Goal: Book appointment/travel/reservation

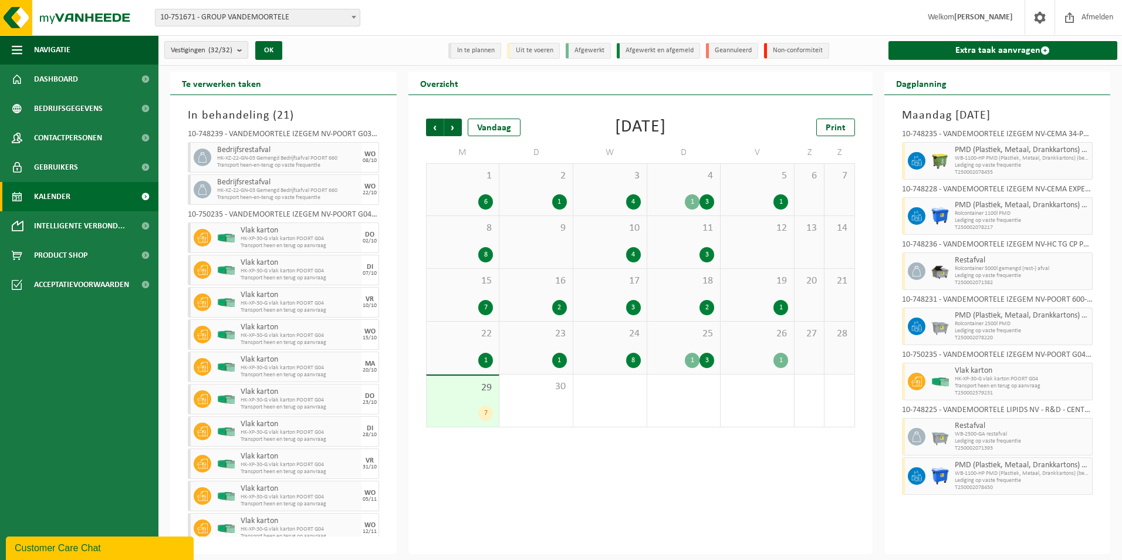
click at [475, 404] on div "29 7" at bounding box center [463, 401] width 73 height 51
click at [553, 400] on div "30" at bounding box center [535, 400] width 73 height 52
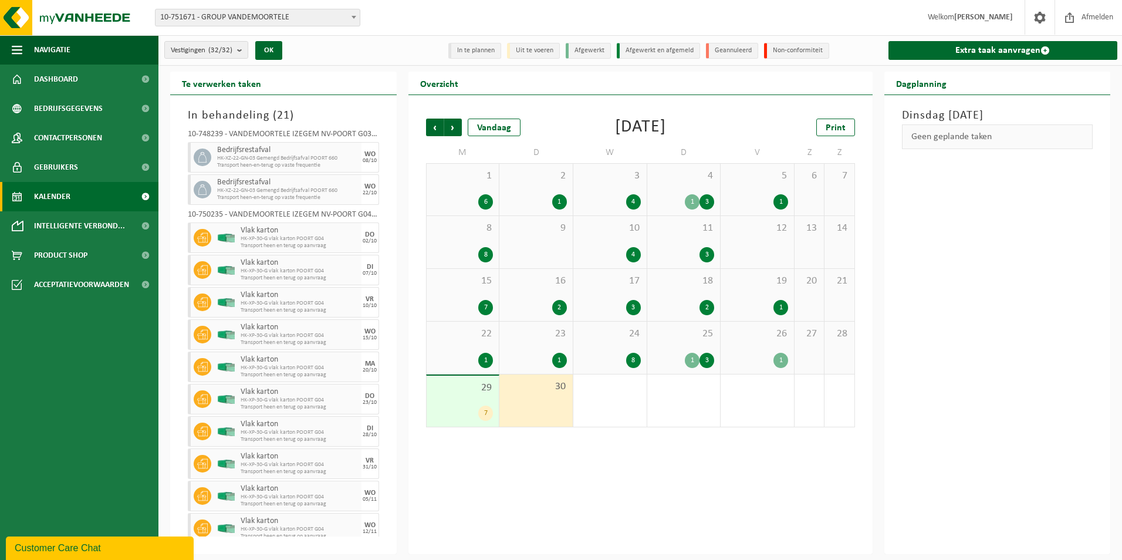
click at [482, 395] on div "29 7" at bounding box center [463, 401] width 73 height 51
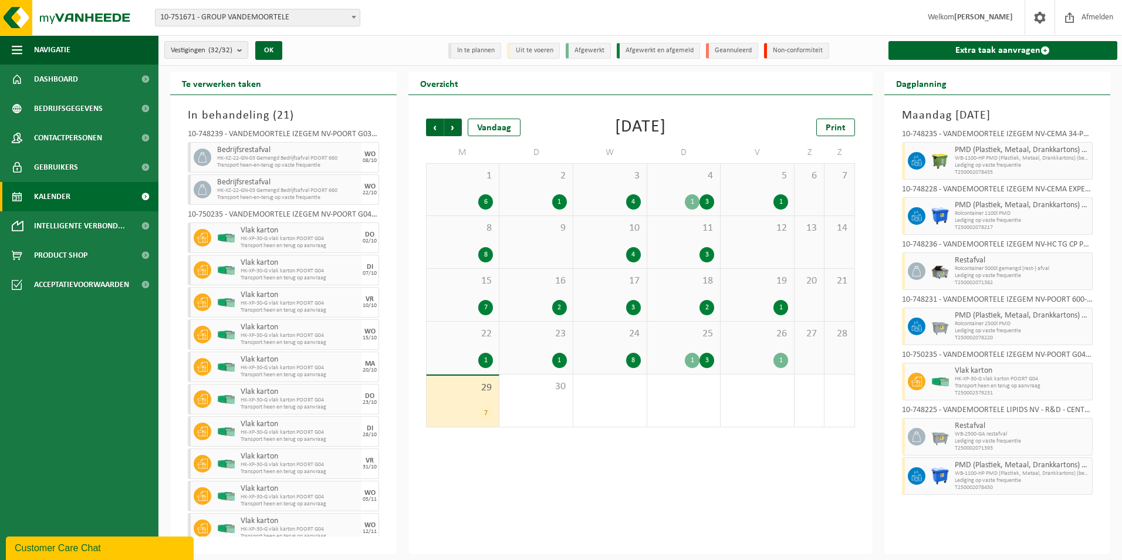
click at [472, 400] on div "29 7" at bounding box center [463, 401] width 73 height 51
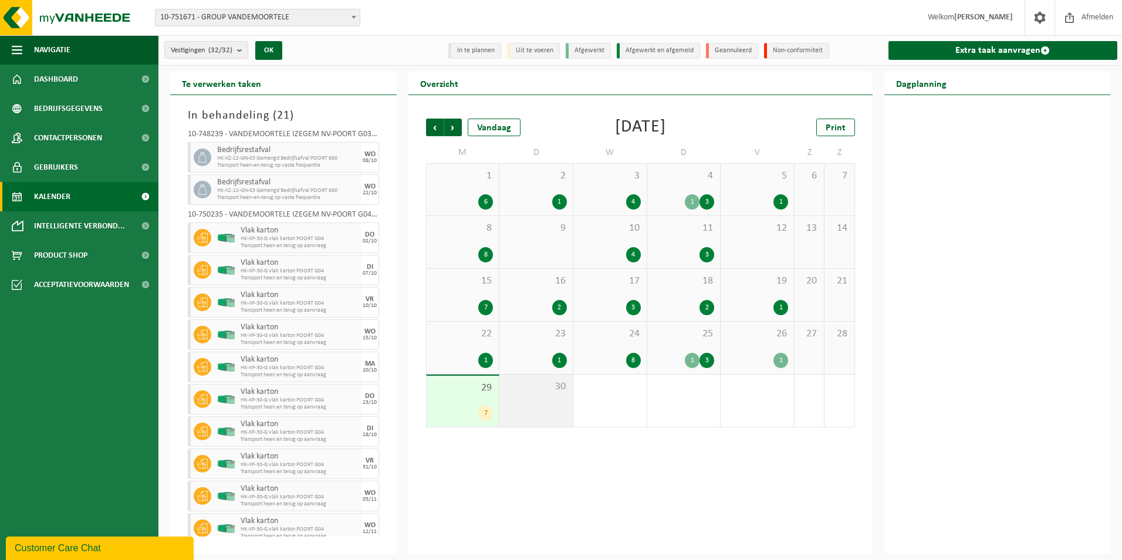
click at [539, 403] on div "30" at bounding box center [535, 400] width 73 height 52
click at [449, 125] on span "Volgende" at bounding box center [453, 128] width 18 height 18
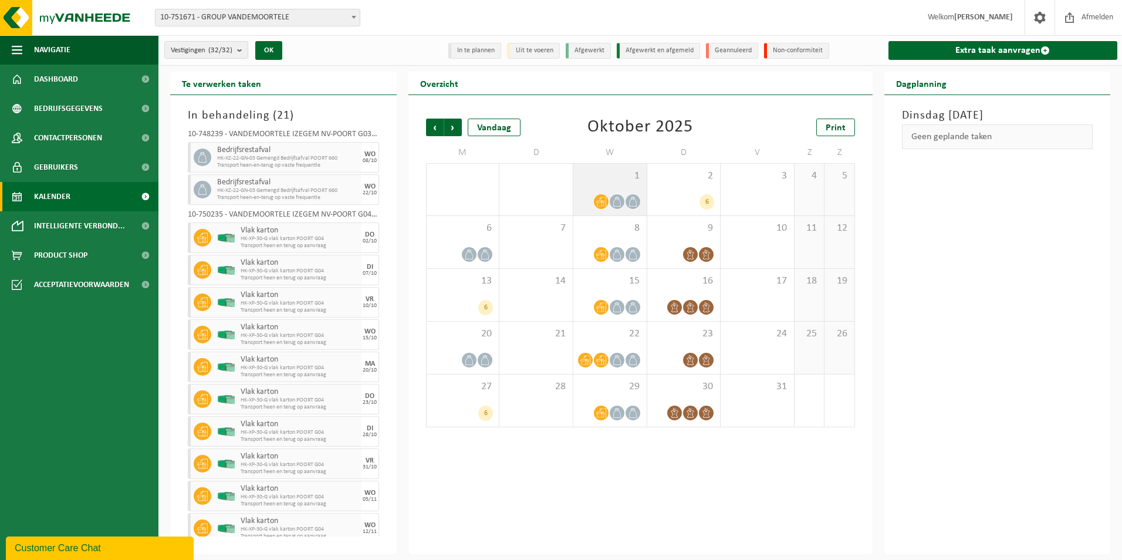
click at [614, 188] on div "1" at bounding box center [609, 190] width 73 height 52
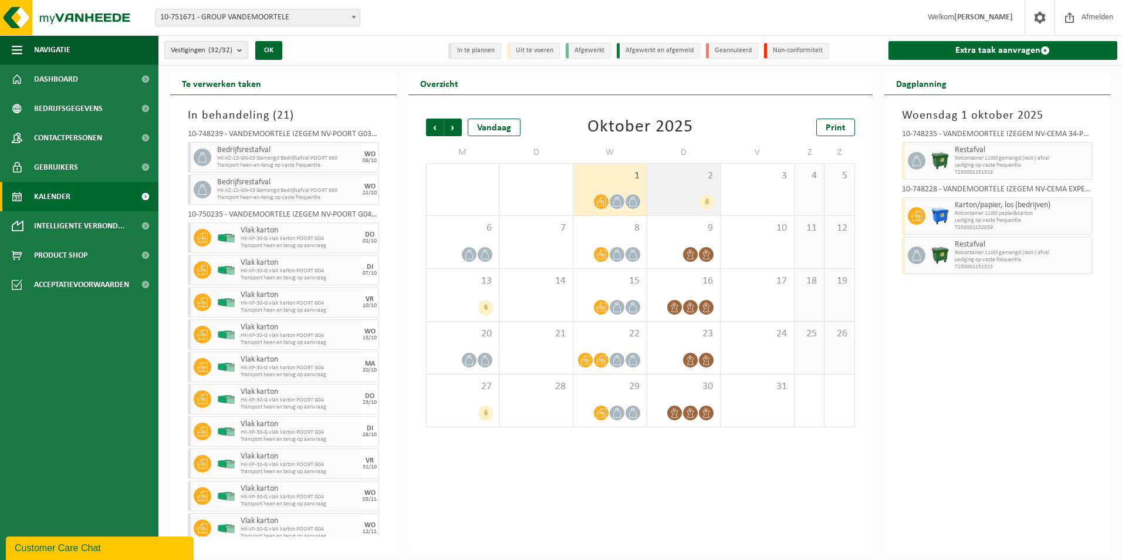
click at [688, 195] on div "6" at bounding box center [684, 201] width 62 height 15
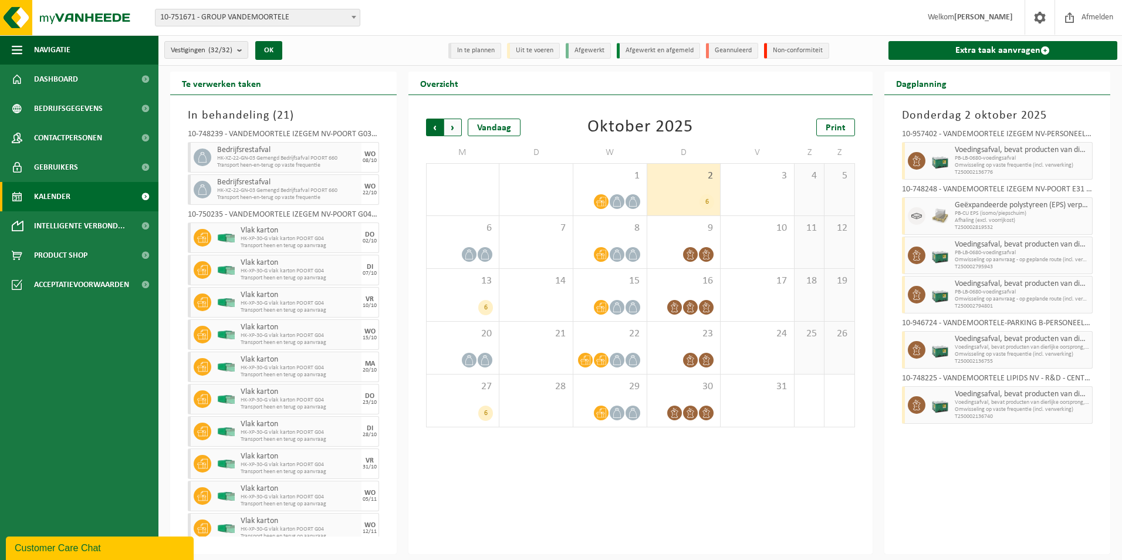
click at [449, 127] on span "Volgende" at bounding box center [453, 128] width 18 height 18
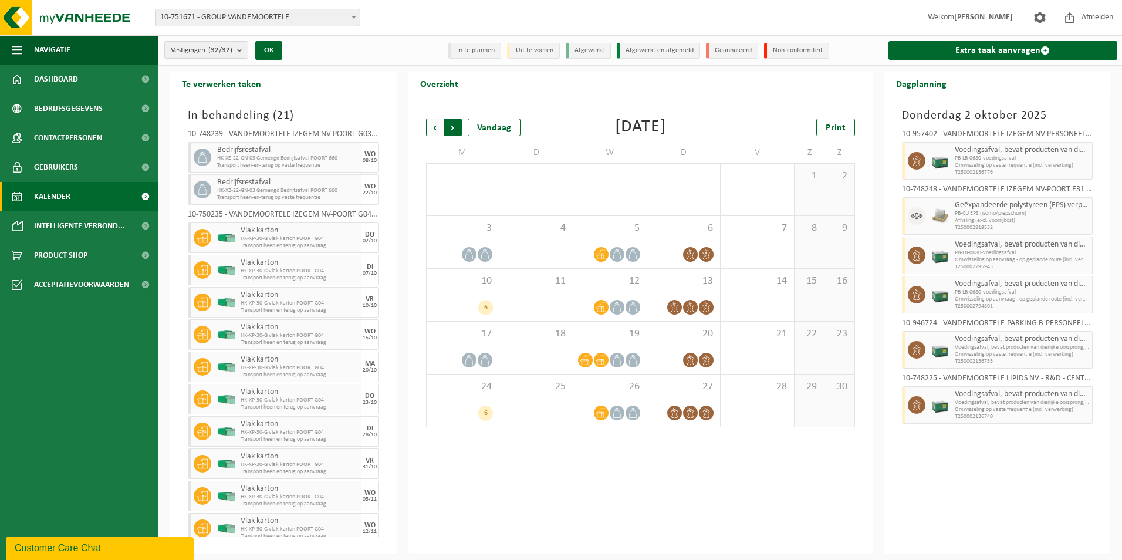
click at [428, 130] on span "Vorige" at bounding box center [435, 128] width 18 height 18
click at [436, 128] on span "Vorige" at bounding box center [435, 128] width 18 height 18
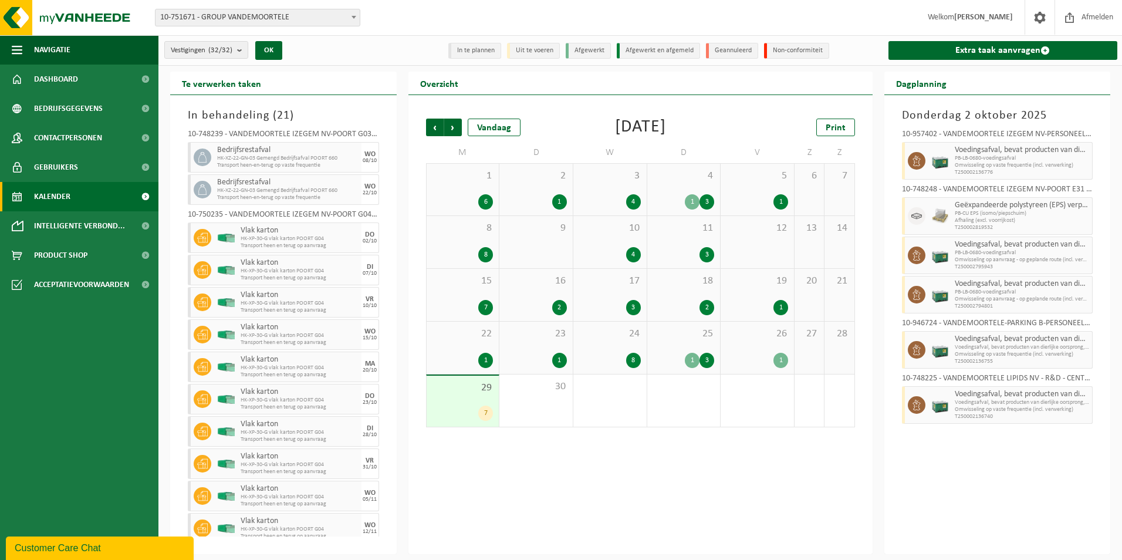
click at [481, 403] on div "29 7" at bounding box center [463, 401] width 73 height 51
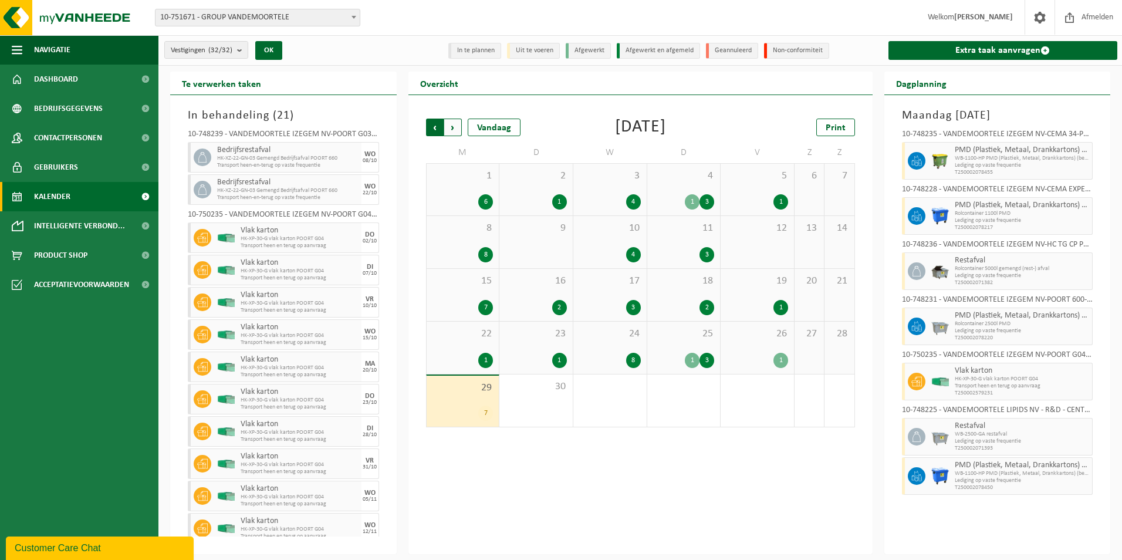
click at [452, 131] on span "Volgende" at bounding box center [453, 128] width 18 height 18
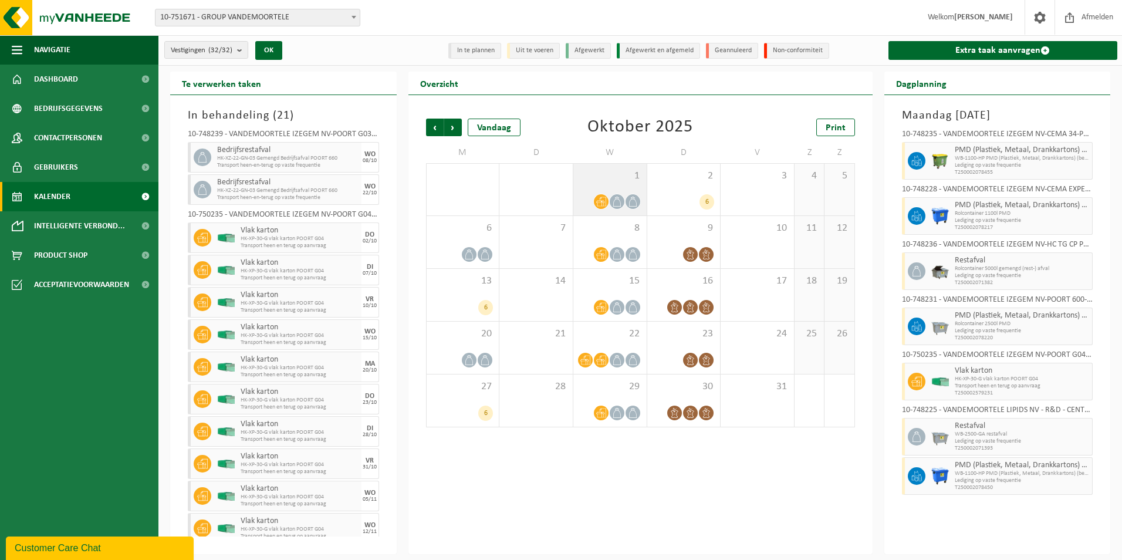
click at [595, 185] on div "1" at bounding box center [609, 190] width 73 height 52
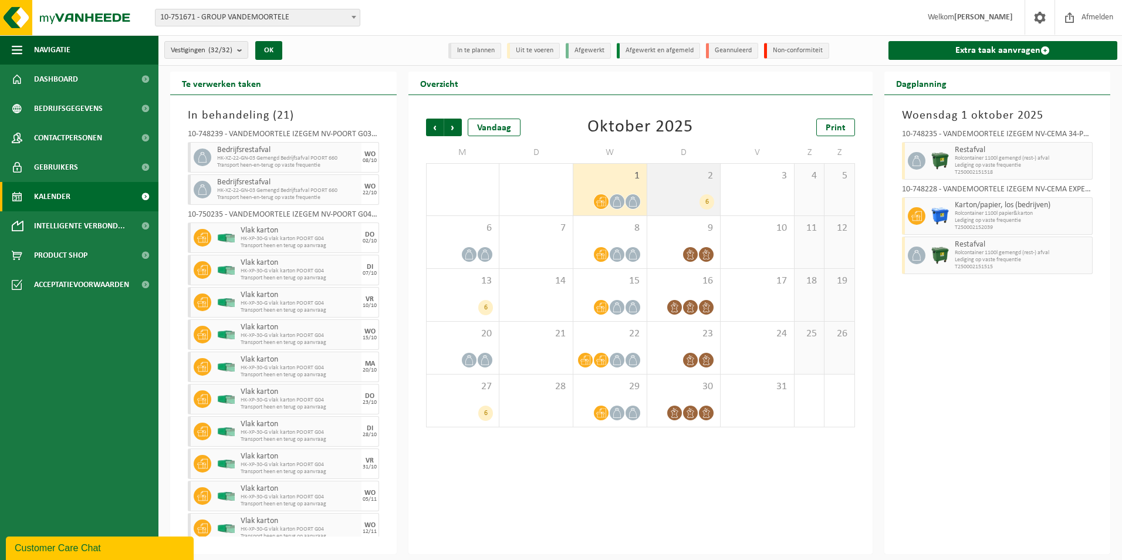
drag, startPoint x: 657, startPoint y: 195, endPoint x: 664, endPoint y: 194, distance: 7.7
click at [659, 195] on div "6" at bounding box center [684, 201] width 62 height 15
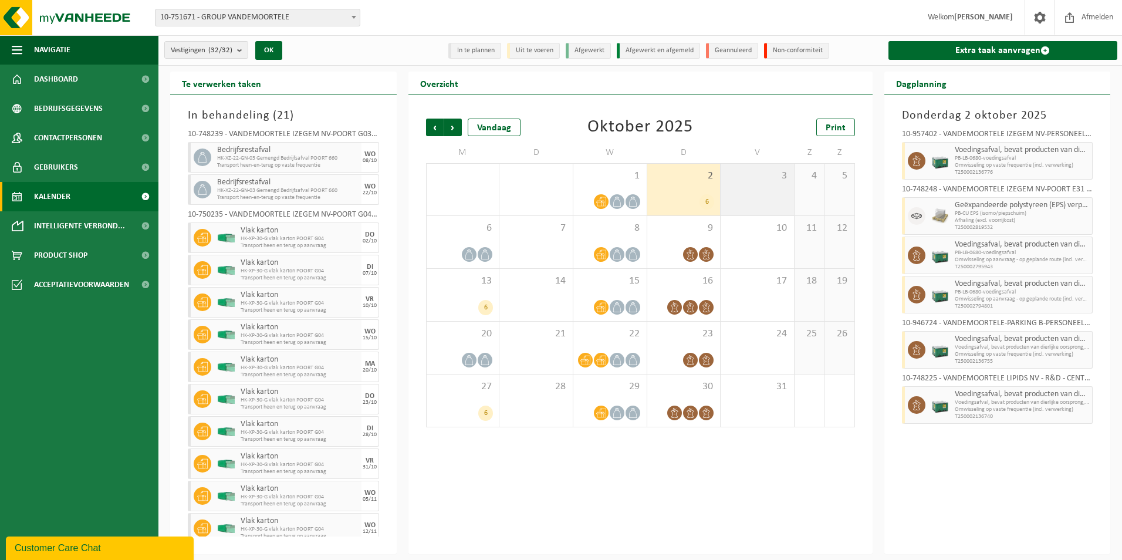
click at [757, 182] on div "3" at bounding box center [757, 190] width 73 height 52
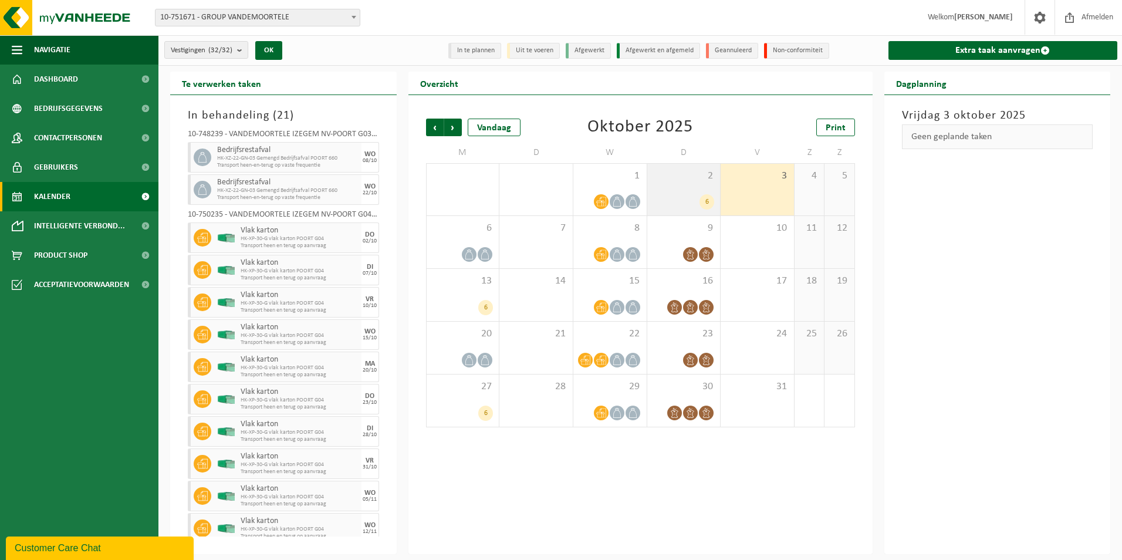
click at [699, 190] on div "2 6" at bounding box center [683, 190] width 73 height 52
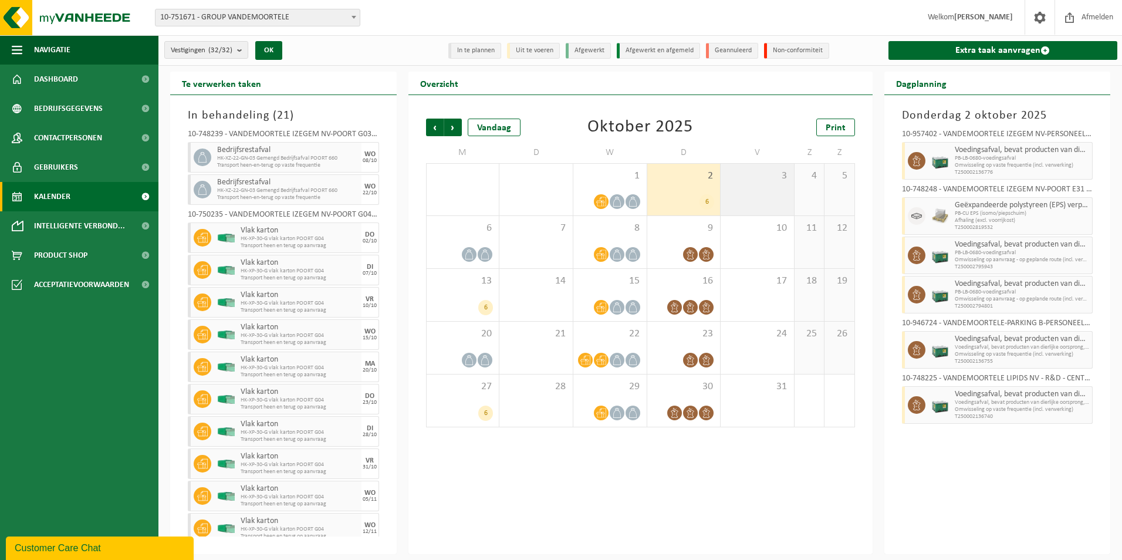
click at [749, 186] on div "3" at bounding box center [757, 190] width 73 height 52
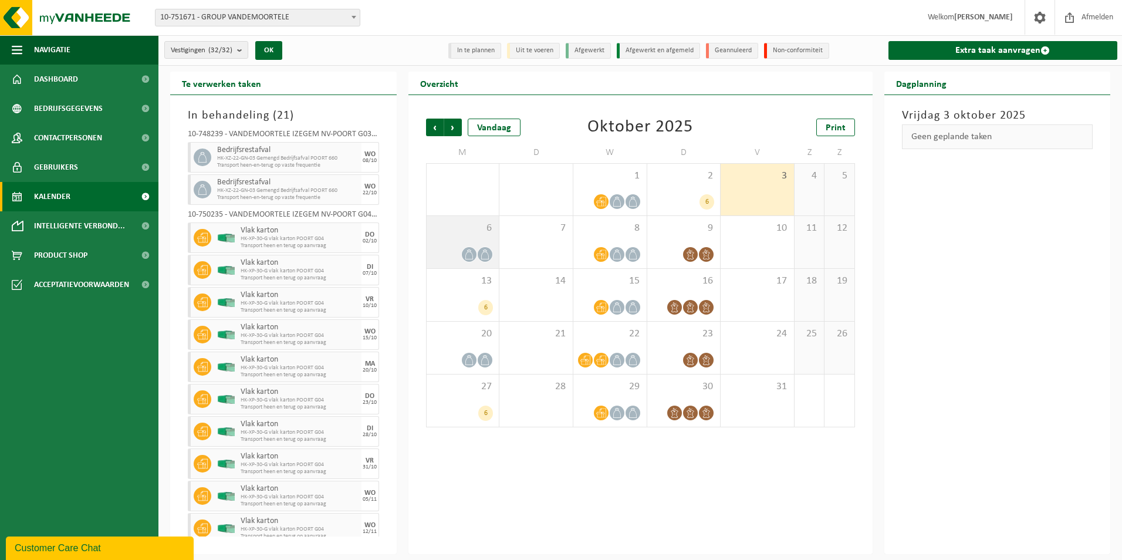
click at [469, 231] on span "6" at bounding box center [462, 228] width 61 height 13
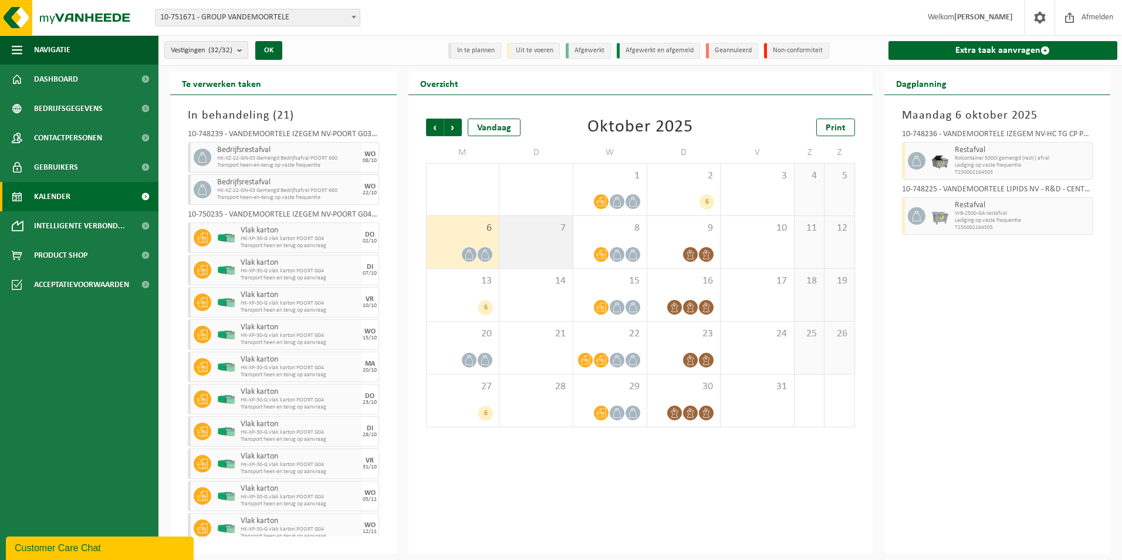
click at [526, 234] on span "7" at bounding box center [536, 228] width 62 height 13
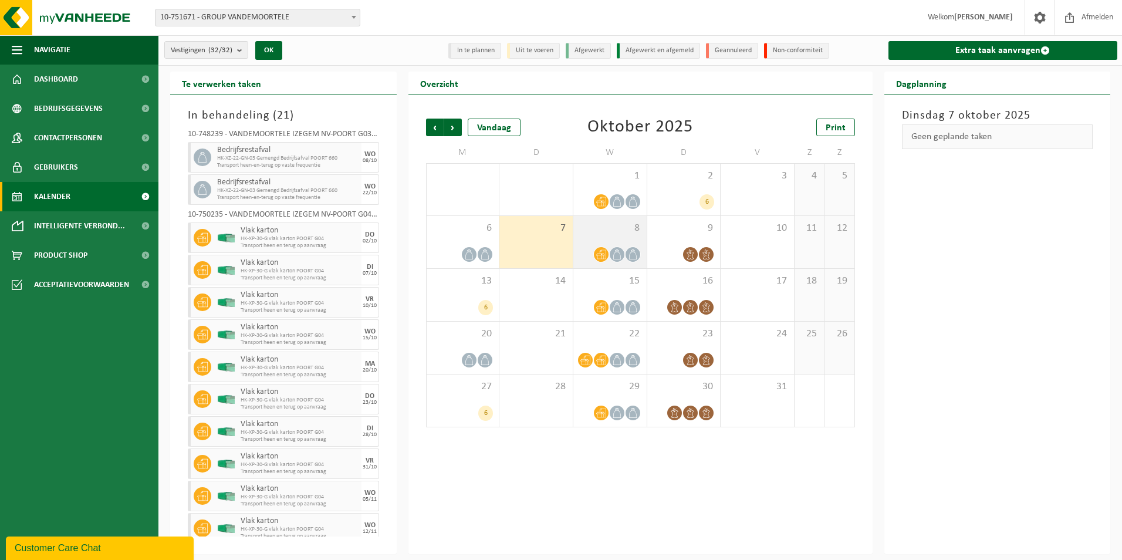
click at [592, 236] on div "8" at bounding box center [609, 242] width 73 height 52
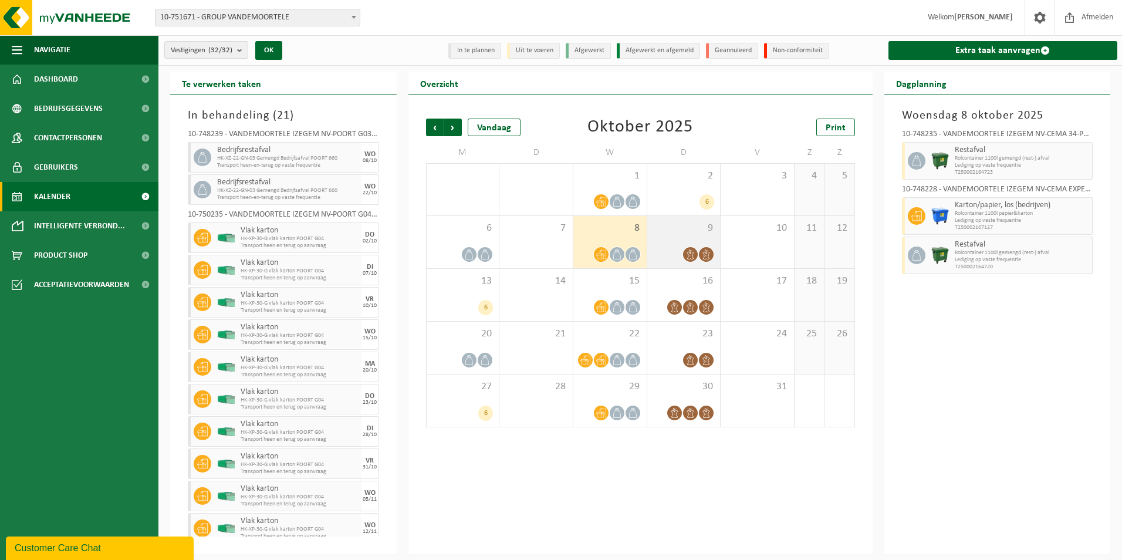
click at [681, 245] on div "9" at bounding box center [683, 242] width 73 height 52
